Goal: Task Accomplishment & Management: Manage account settings

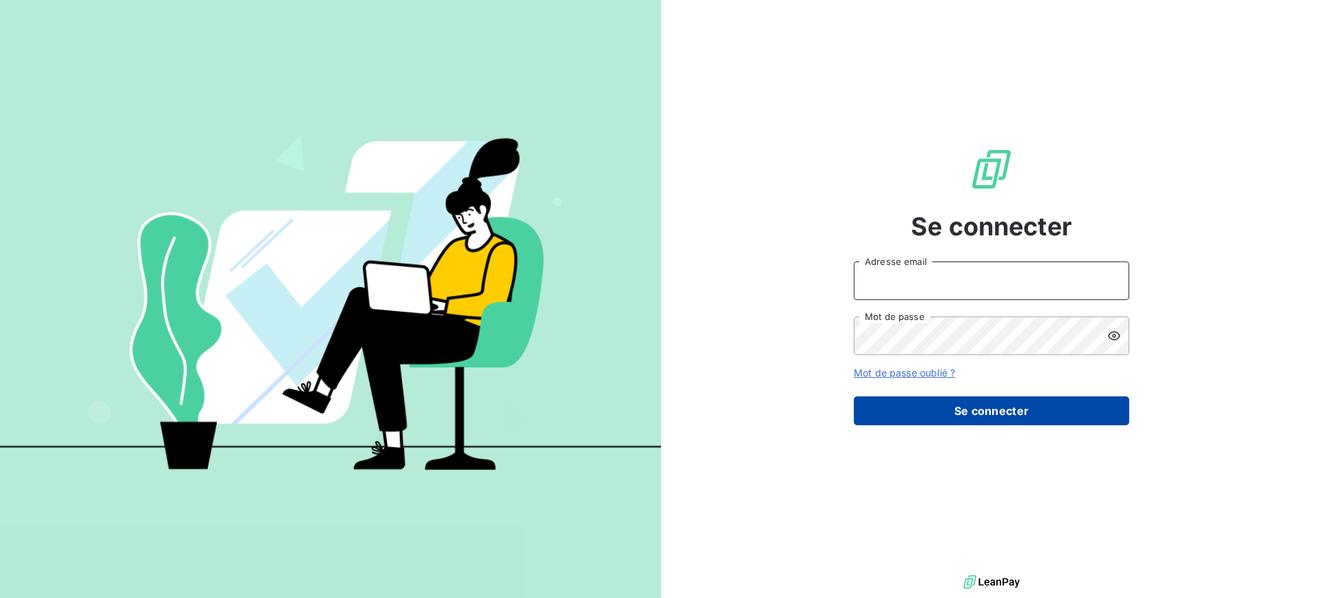
type input "soraya.mouzaoui@isoskele.fr"
click at [1103, 408] on button "Se connecter" at bounding box center [991, 411] width 275 height 29
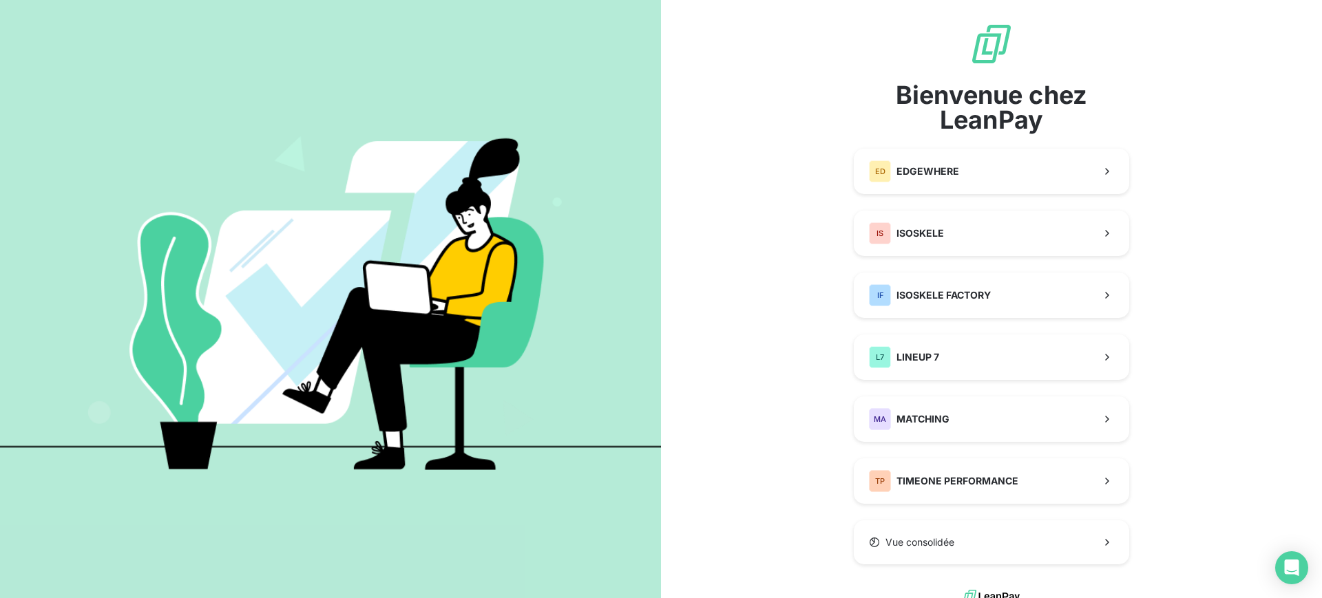
scroll to position [14, 0]
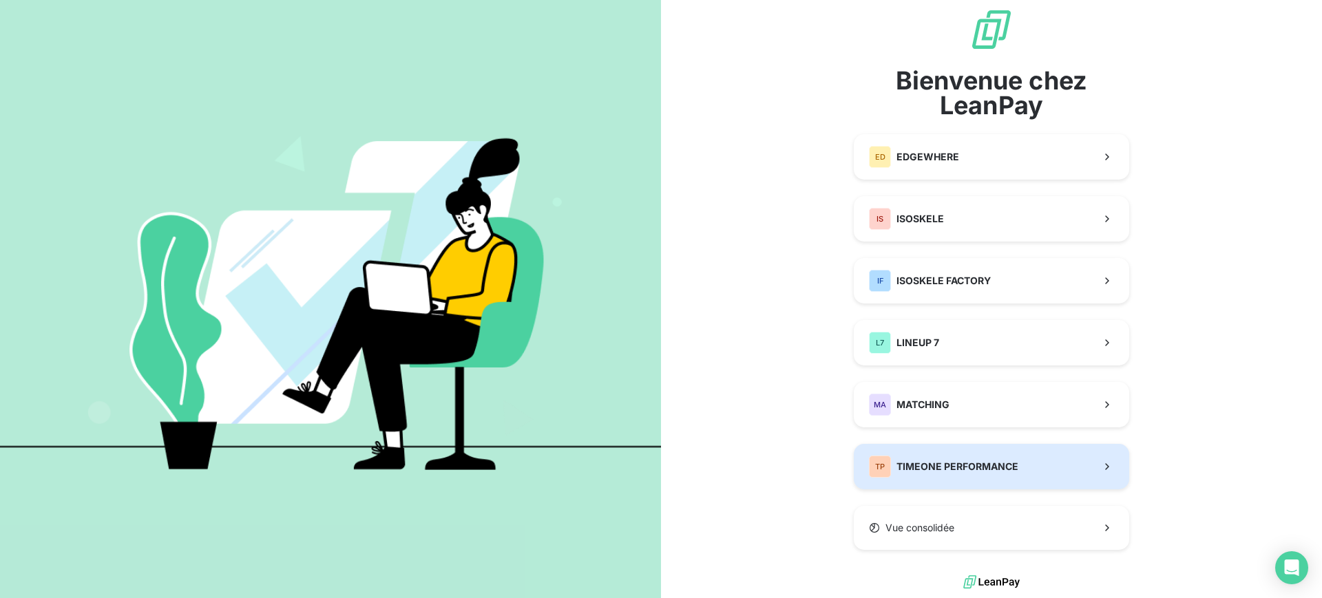
click at [995, 452] on button "TP TIMEONE PERFORMANCE" at bounding box center [991, 466] width 275 height 45
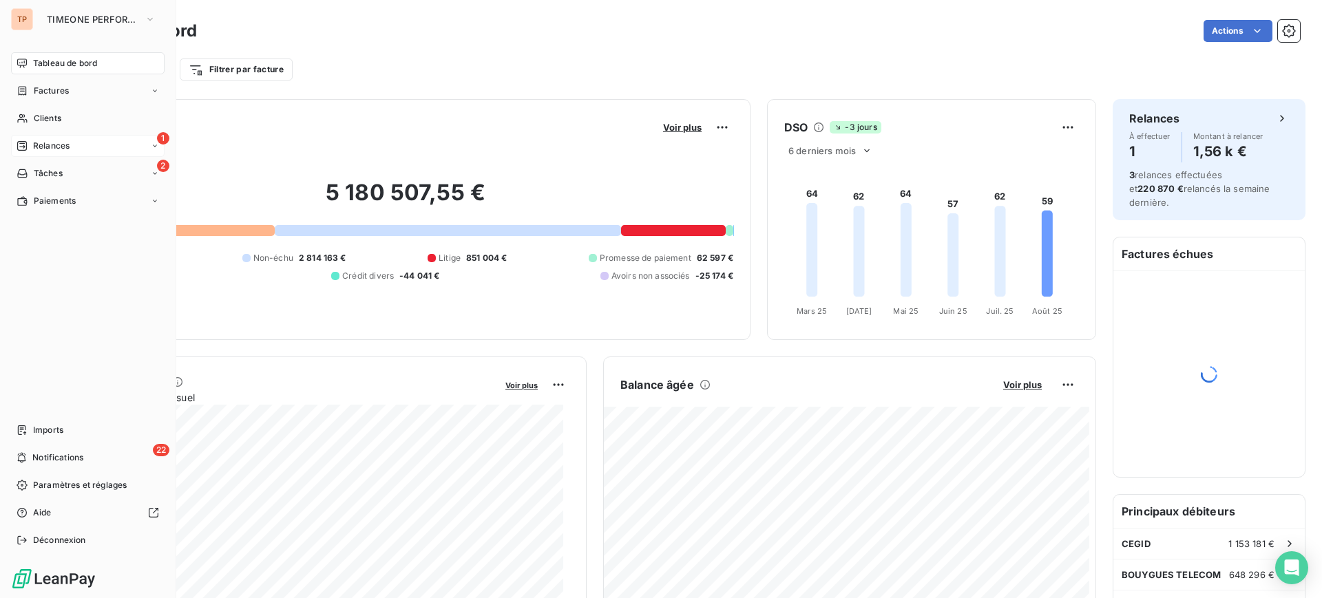
click at [58, 149] on span "Relances" at bounding box center [51, 146] width 36 height 12
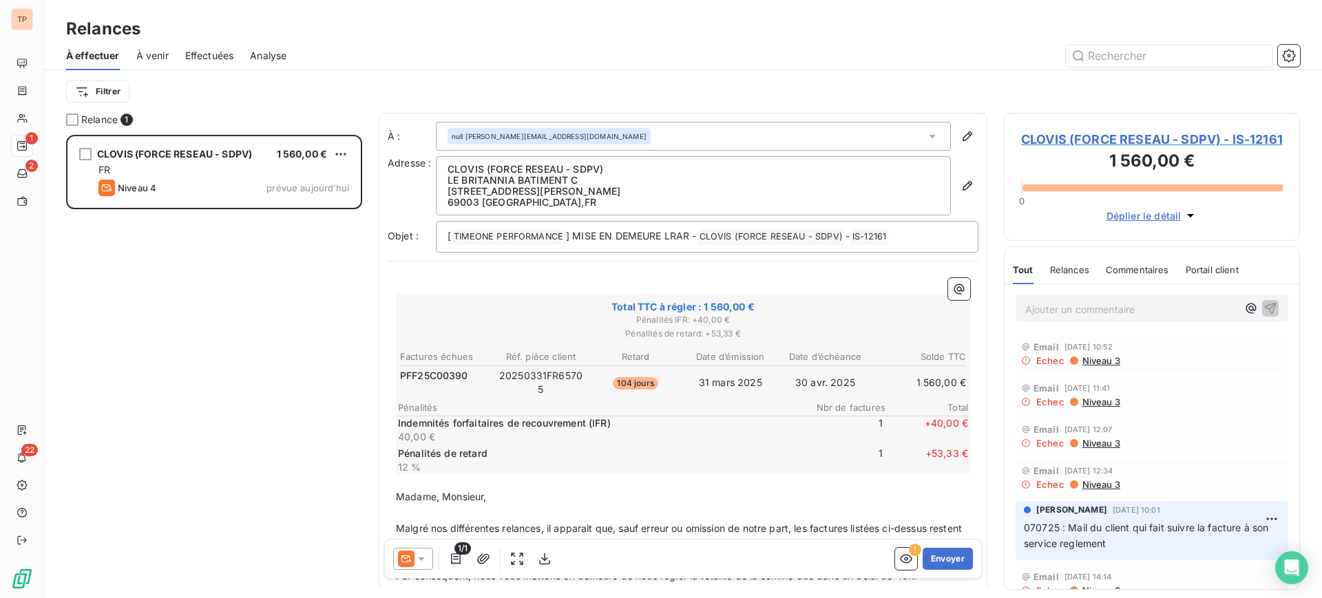
scroll to position [173, 0]
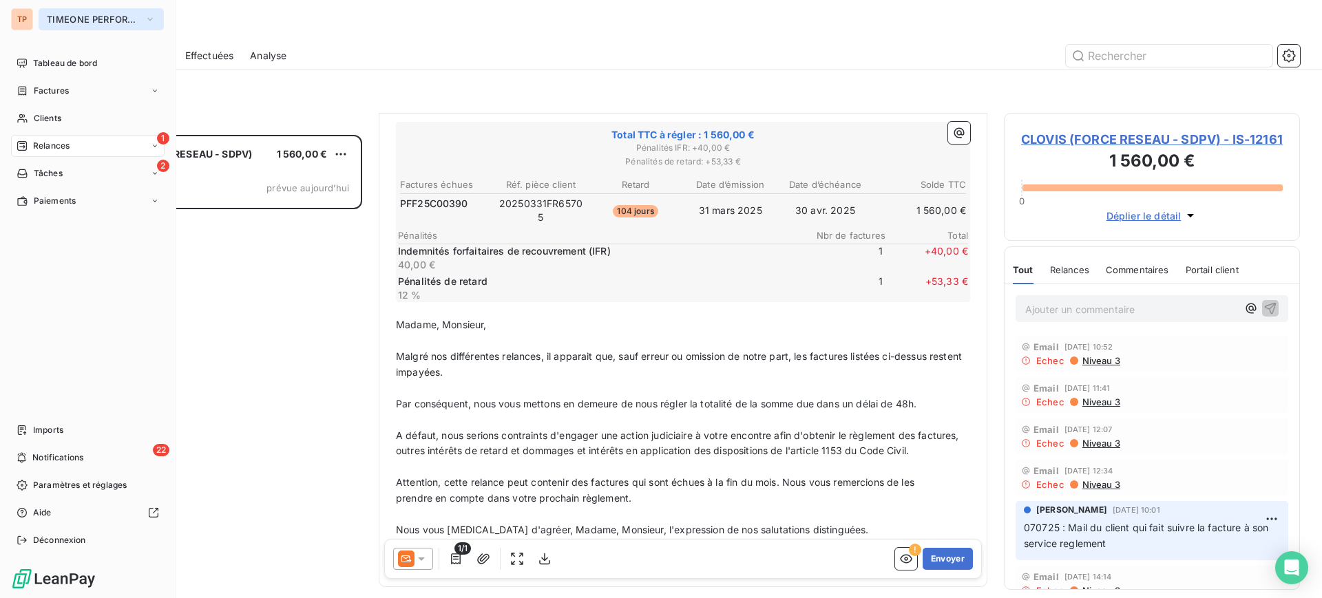
click at [124, 17] on span "TIMEONE PERFORMANCE" at bounding box center [93, 19] width 92 height 11
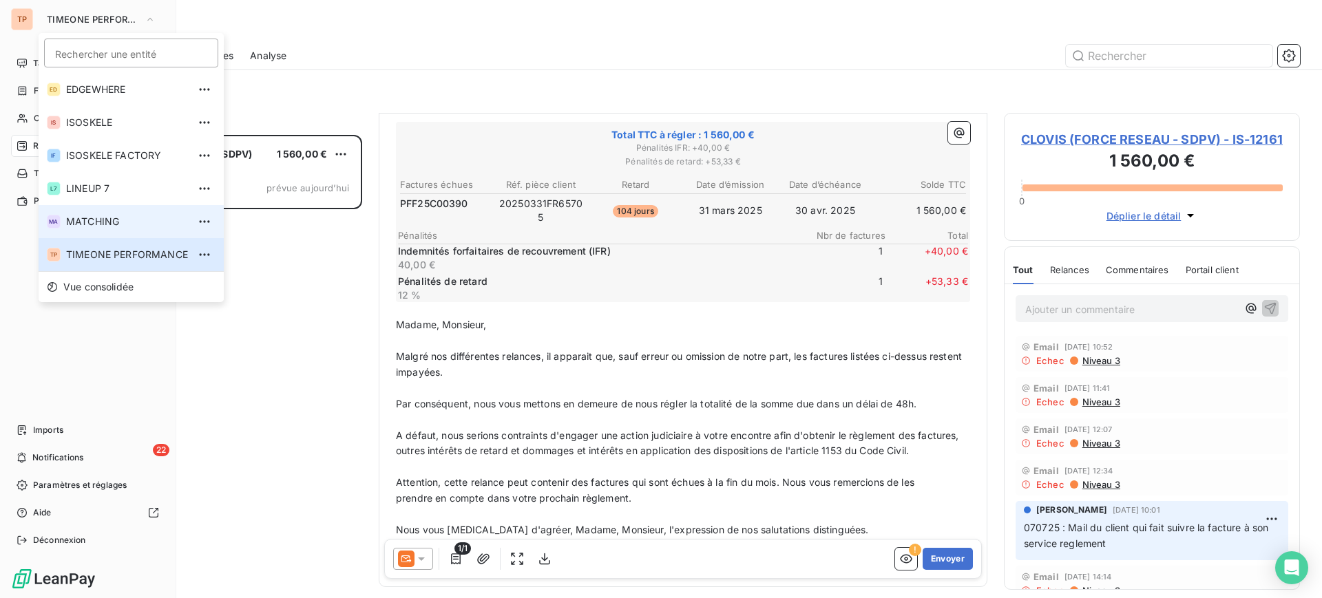
click at [162, 211] on li "MA MATCHING" at bounding box center [131, 221] width 185 height 33
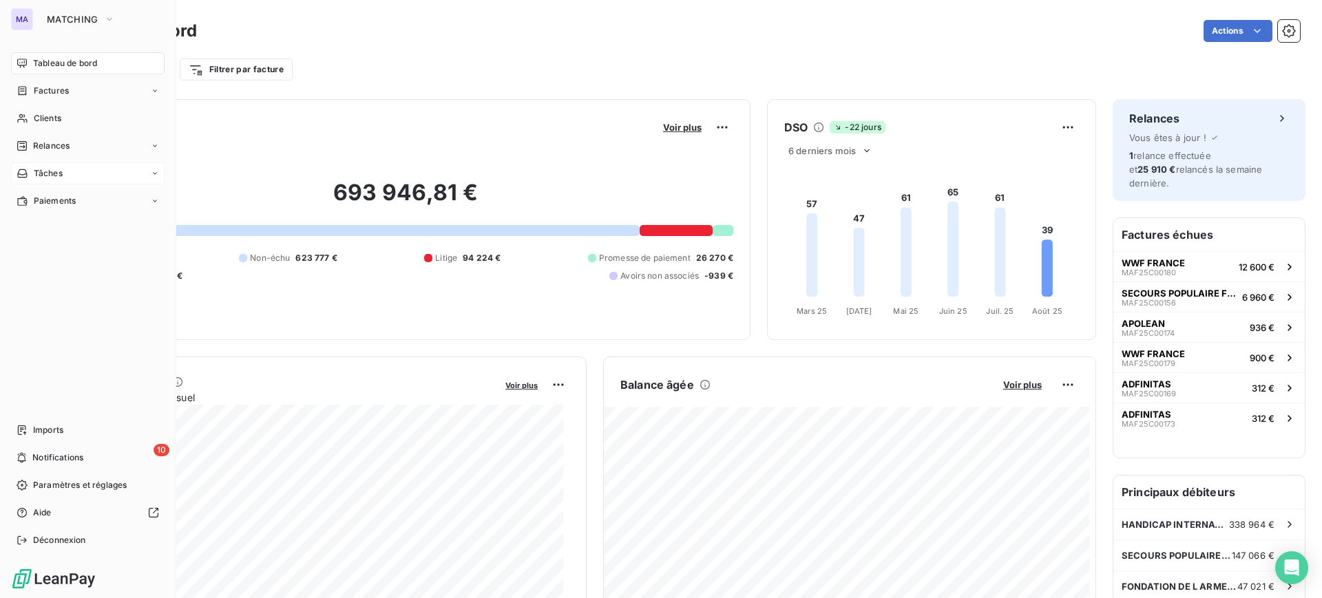
click at [74, 178] on div "Tâches" at bounding box center [88, 173] width 154 height 22
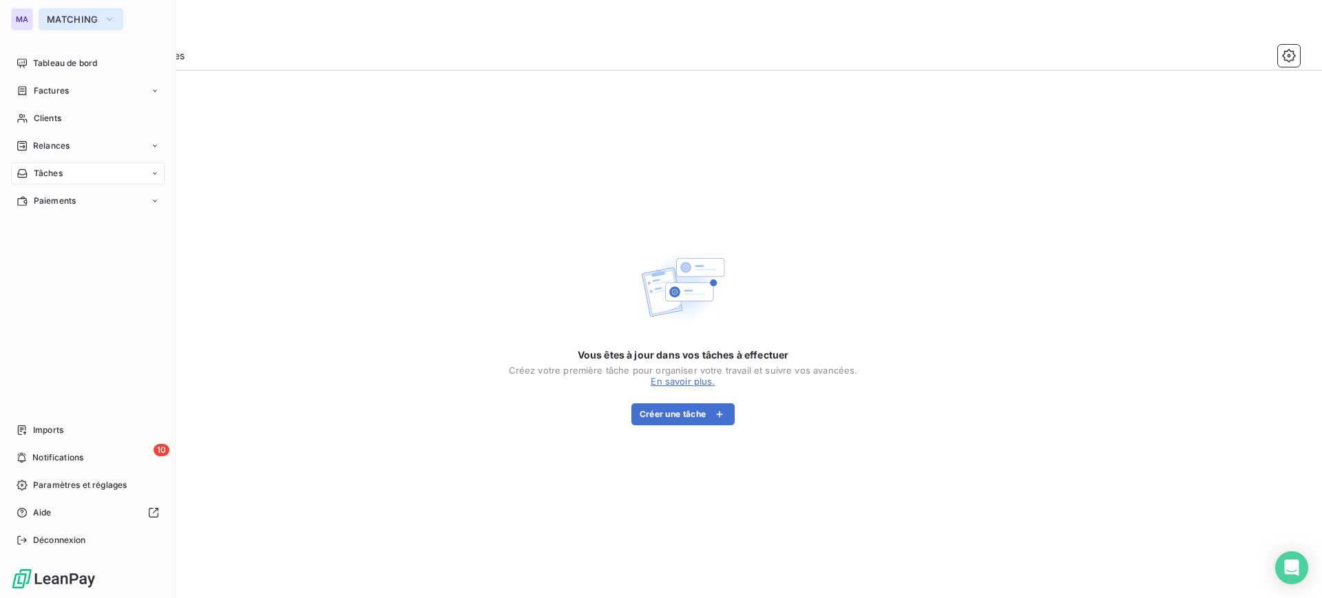
click at [88, 25] on button "MATCHING" at bounding box center [81, 19] width 85 height 22
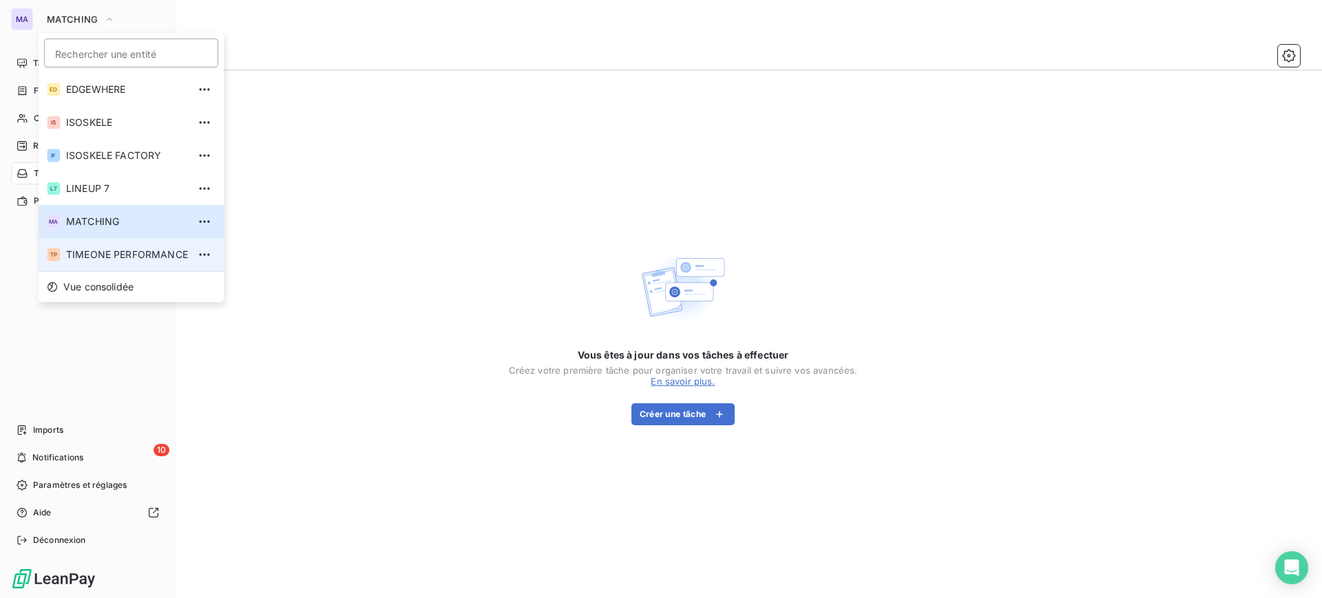
click at [120, 248] on span "TIMEONE PERFORMANCE" at bounding box center [127, 255] width 122 height 14
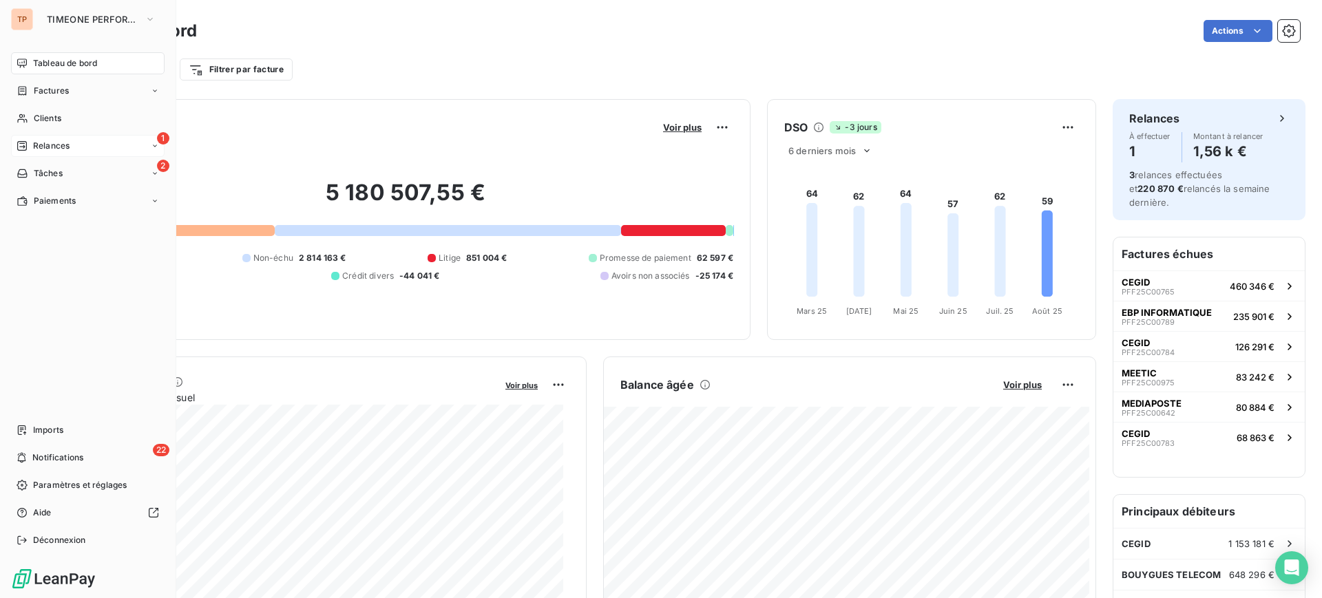
click at [147, 142] on div "1 Relances" at bounding box center [88, 146] width 154 height 22
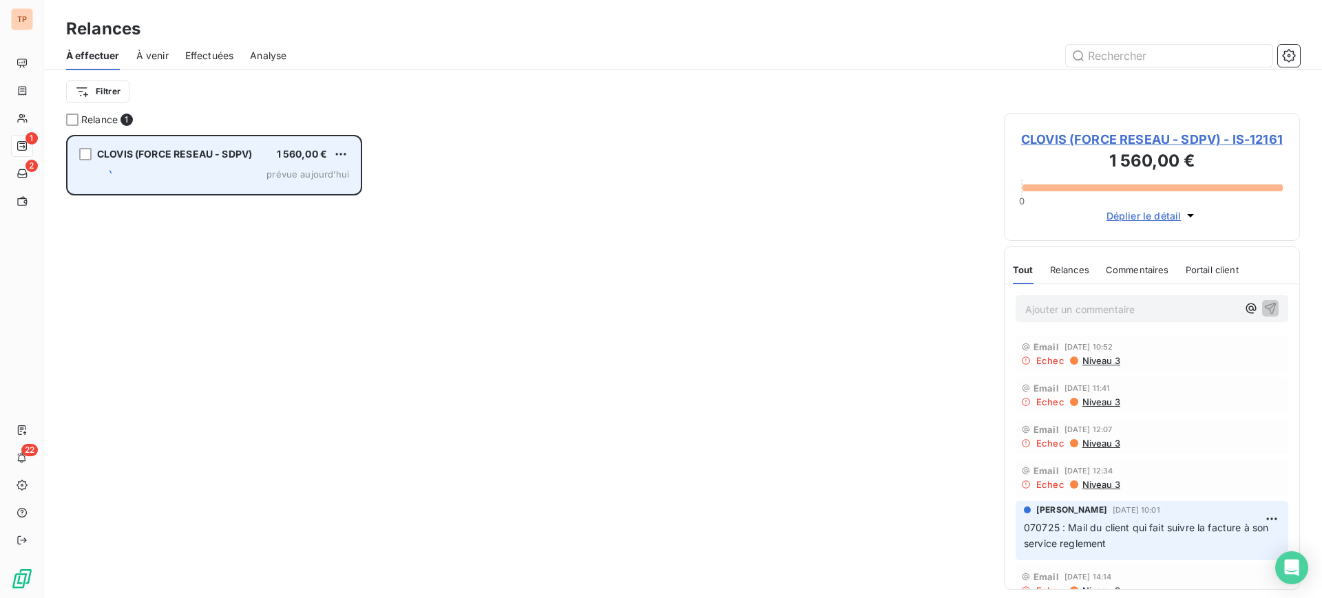
scroll to position [450, 283]
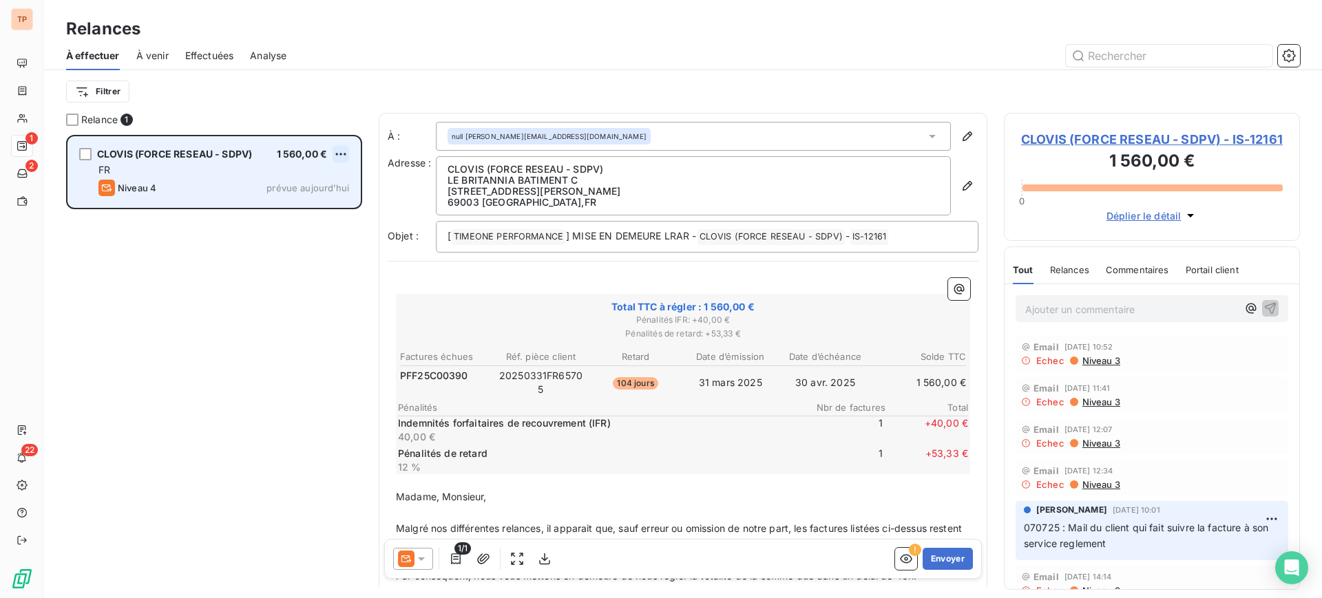
click at [333, 153] on html "TP 1 2 22 Relances À effectuer À venir Effectuées Analyse Filtrer Relance 1 CLO…" at bounding box center [661, 299] width 1322 height 598
click at [306, 200] on div "Passer cette action" at bounding box center [281, 206] width 123 height 22
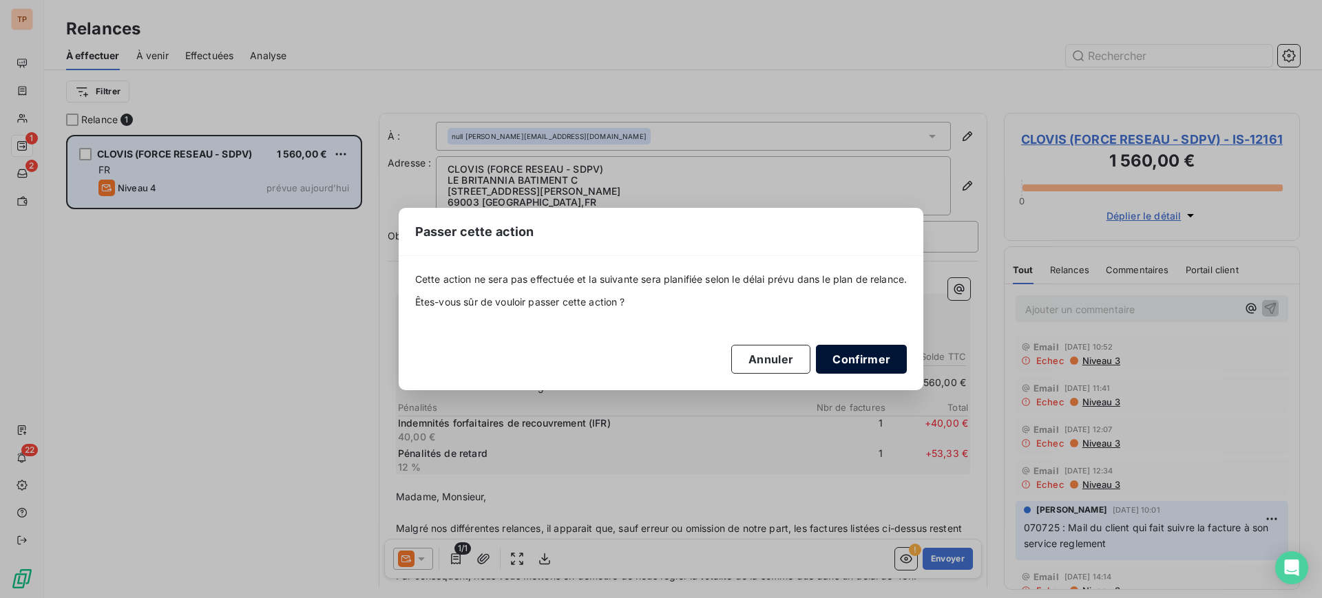
click at [882, 357] on button "Confirmer" at bounding box center [861, 359] width 91 height 29
